Goal: Information Seeking & Learning: Learn about a topic

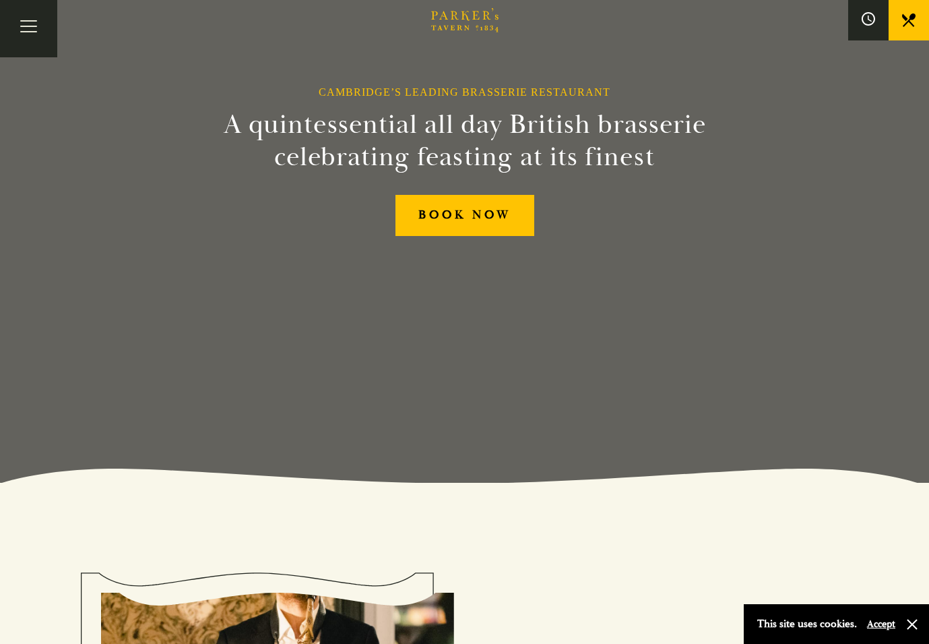
scroll to position [162, 0]
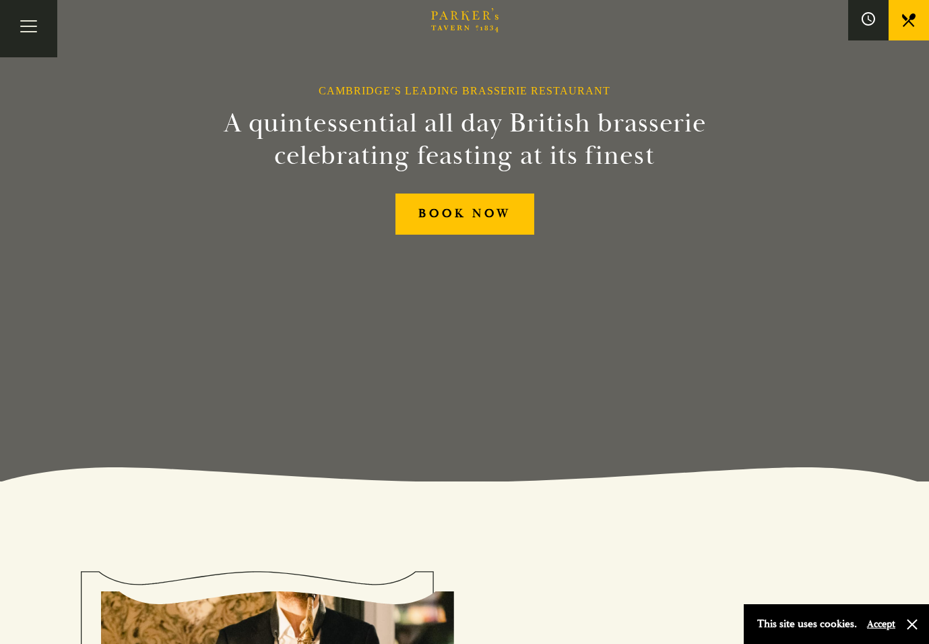
drag, startPoint x: 878, startPoint y: 623, endPoint x: 708, endPoint y: 590, distance: 173.0
click at [878, 623] on button "Accept" at bounding box center [881, 623] width 28 height 13
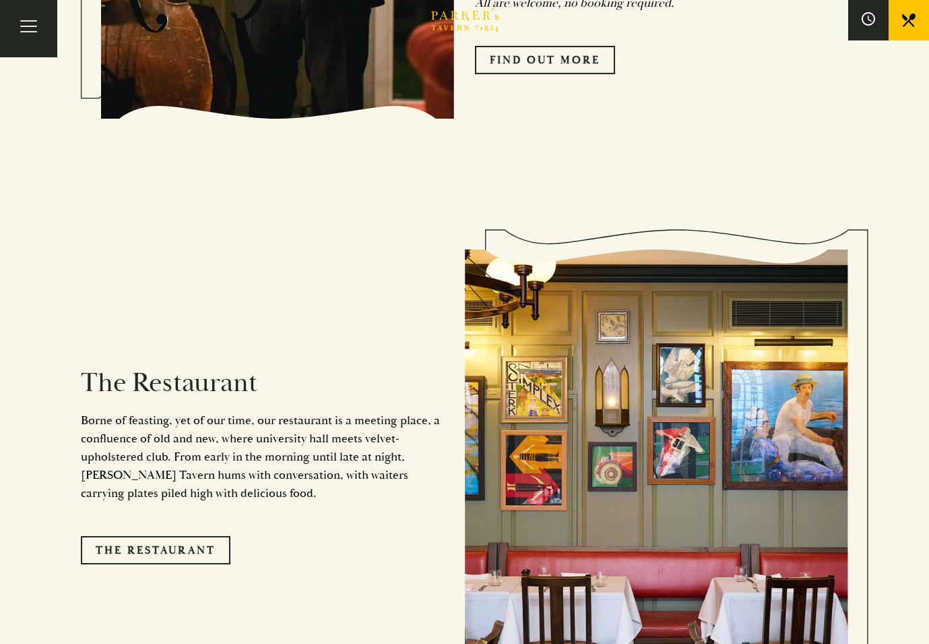
scroll to position [1024, 0]
click at [162, 536] on link "The Restaurant" at bounding box center [156, 550] width 150 height 28
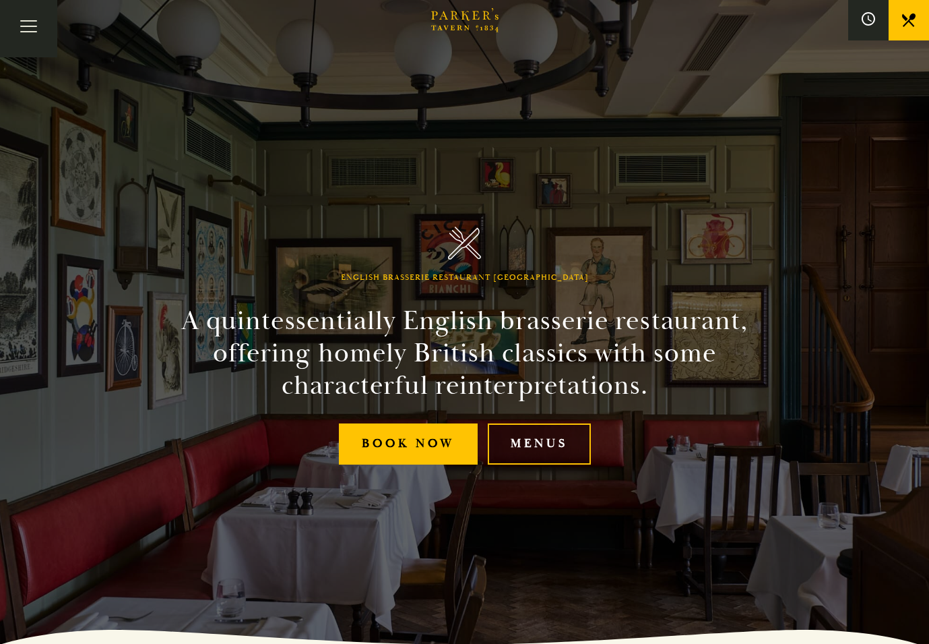
click at [548, 439] on link "Menus" at bounding box center [539, 443] width 103 height 41
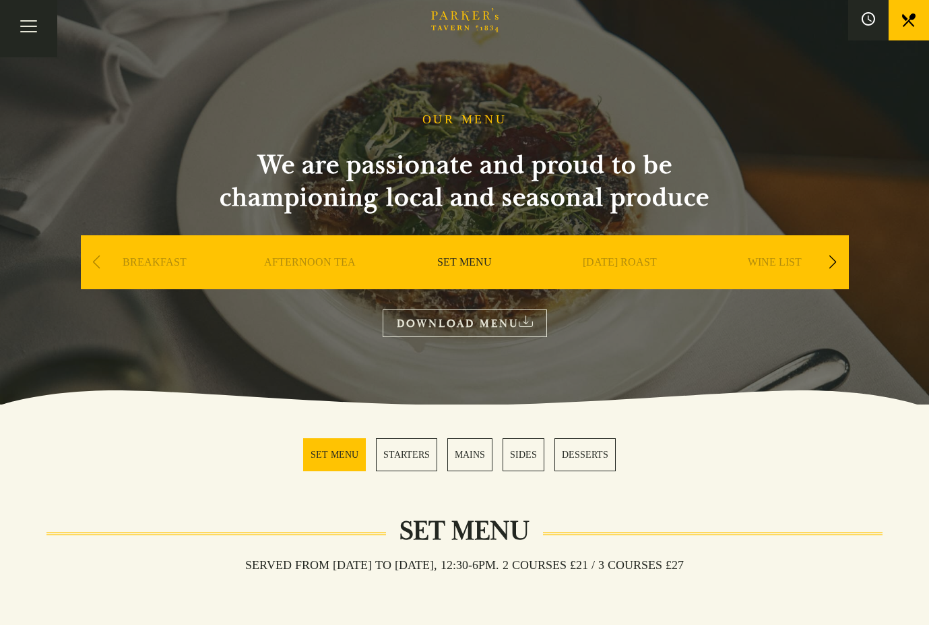
click at [619, 260] on link "SUNDAY ROAST" at bounding box center [620, 282] width 74 height 54
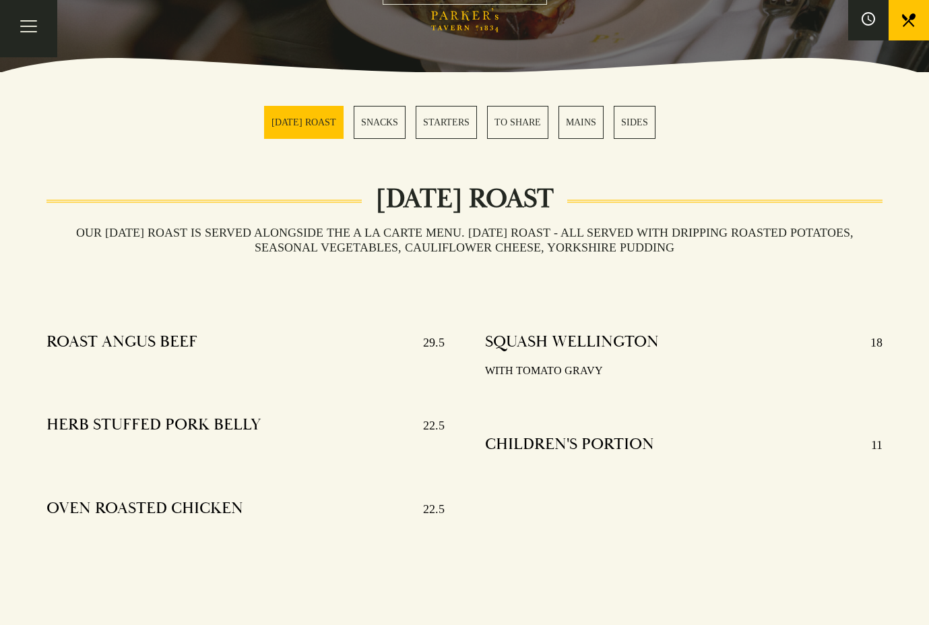
scroll to position [332, 0]
